Goal: Task Accomplishment & Management: Manage account settings

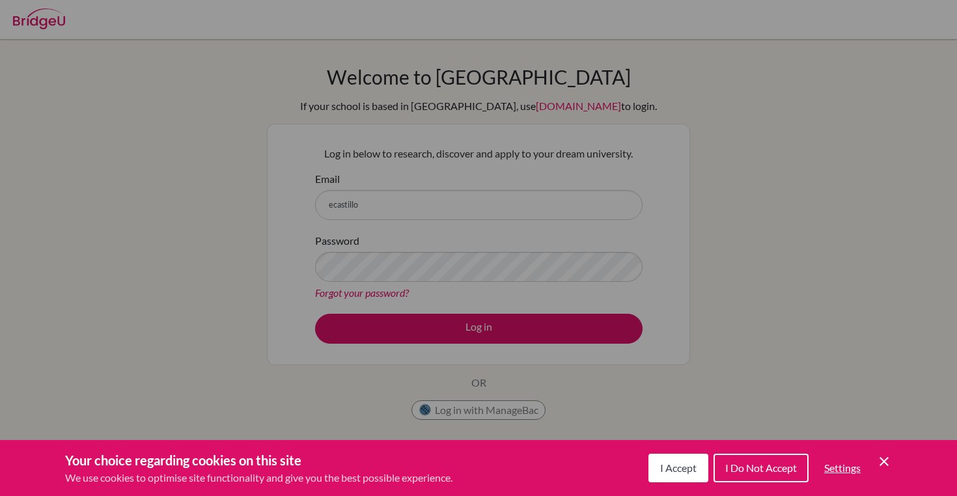
click at [652, 459] on button "I Accept" at bounding box center [678, 468] width 60 height 29
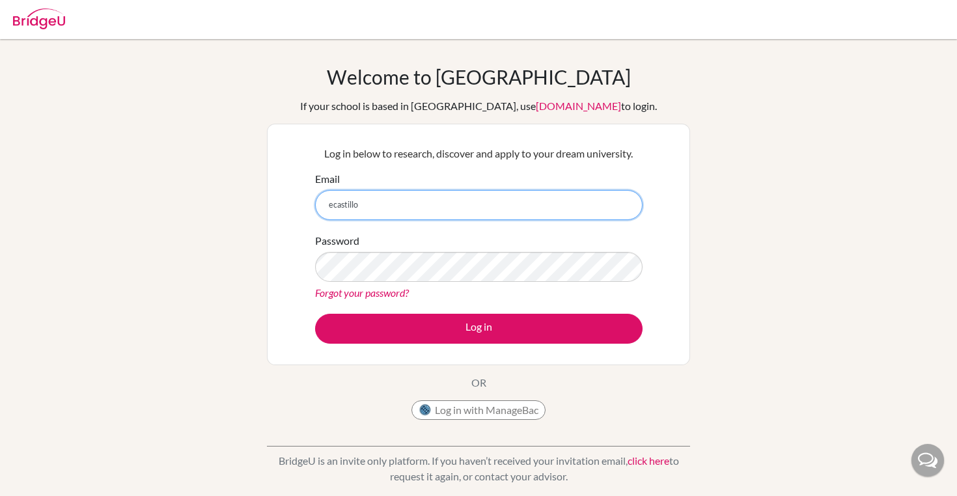
click at [406, 207] on input "ecastillo" at bounding box center [478, 205] width 327 height 30
type input "[EMAIL_ADDRESS][DOMAIN_NAME]"
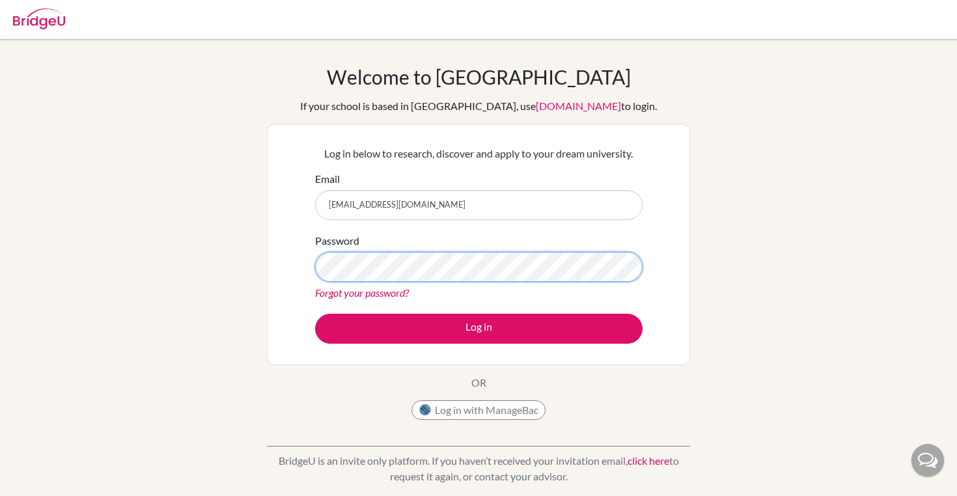
click at [315, 314] on button "Log in" at bounding box center [478, 329] width 327 height 30
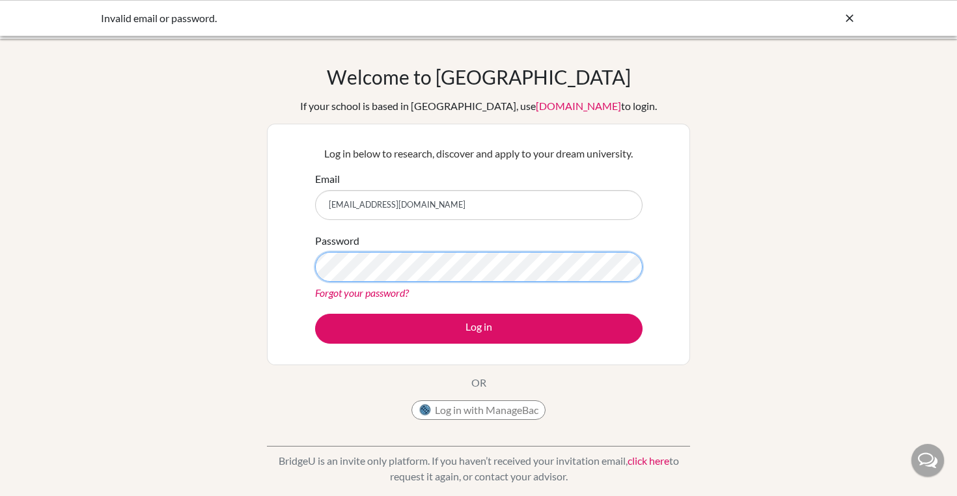
click at [315, 314] on button "Log in" at bounding box center [478, 329] width 327 height 30
click at [360, 294] on link "Forgot your password?" at bounding box center [362, 292] width 94 height 12
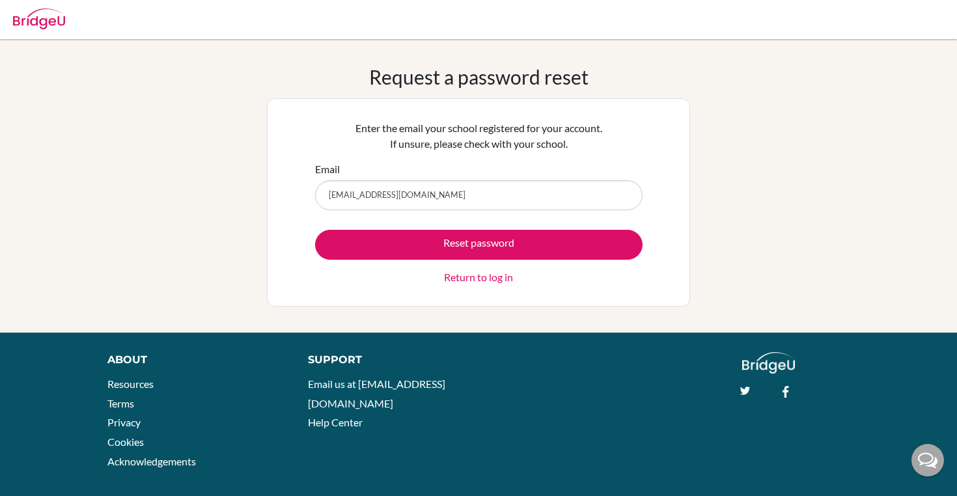
type input "[EMAIL_ADDRESS][DOMAIN_NAME]"
click at [315, 230] on button "Reset password" at bounding box center [478, 245] width 327 height 30
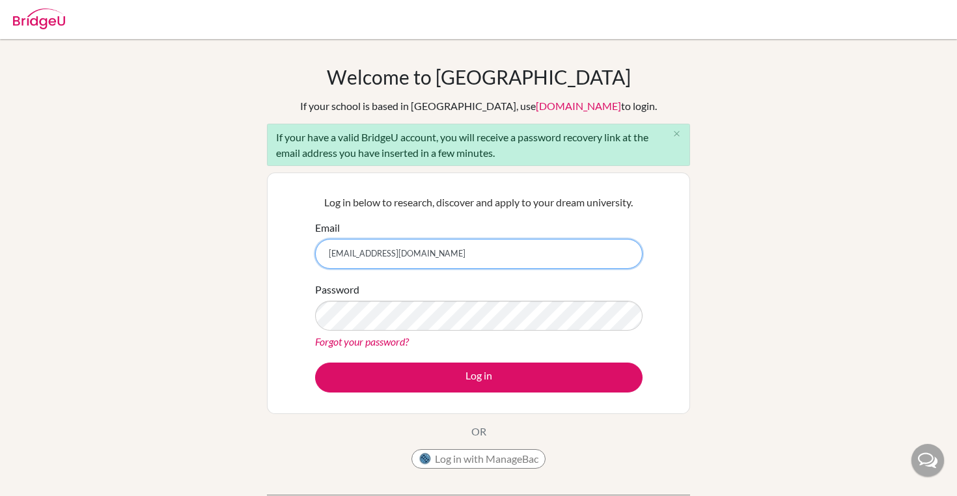
type input "[EMAIL_ADDRESS][DOMAIN_NAME]"
click at [415, 331] on div "Password Forgot your password?" at bounding box center [478, 316] width 327 height 68
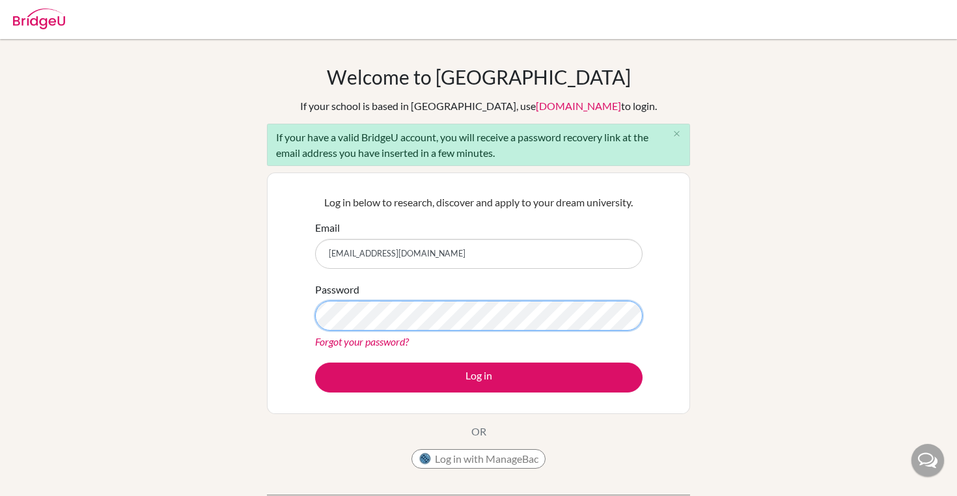
click at [315, 363] on button "Log in" at bounding box center [478, 378] width 327 height 30
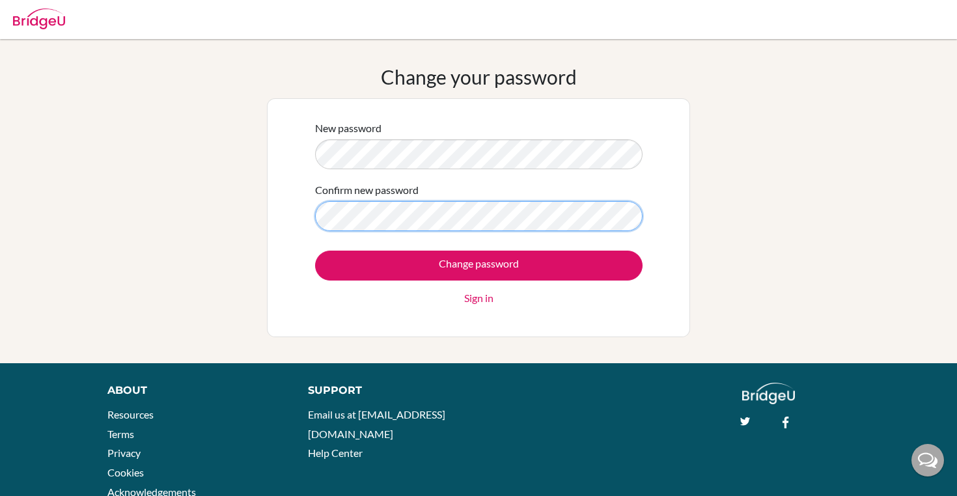
click at [315, 251] on input "Change password" at bounding box center [478, 266] width 327 height 30
